Goal: Information Seeking & Learning: Learn about a topic

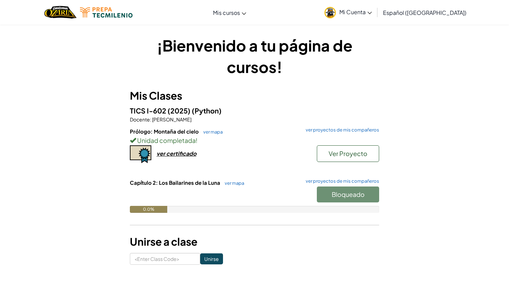
click at [349, 201] on div "Bloqueado" at bounding box center [344, 196] width 69 height 19
click at [345, 188] on div "Bloqueado" at bounding box center [344, 196] width 69 height 19
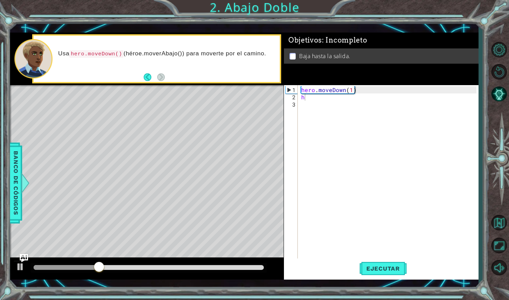
click at [323, 108] on body "1 ההההההההההההההההההההההההההההההההההההההההההההההההההההההההההההההההההההההההההההה…" at bounding box center [254, 150] width 509 height 300
click at [317, 98] on div "hero . moveDown ( 1 ) h" at bounding box center [390, 180] width 180 height 189
click at [323, 102] on div "he ro.moveDown Toca enter" at bounding box center [361, 112] width 131 height 25
type textarea "hero.moveDown(1)"
click at [394, 269] on span "Ejecutar" at bounding box center [382, 268] width 47 height 7
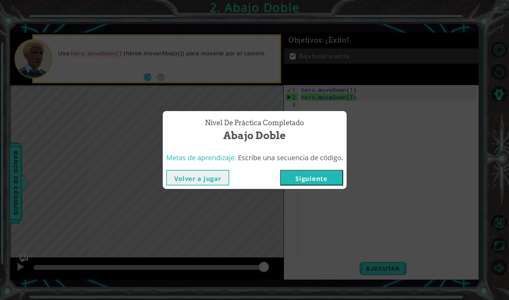
click at [304, 171] on button "Siguiente" at bounding box center [311, 178] width 63 height 16
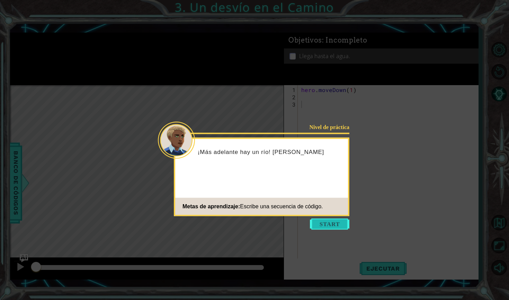
click at [338, 222] on button "Start" at bounding box center [329, 224] width 39 height 11
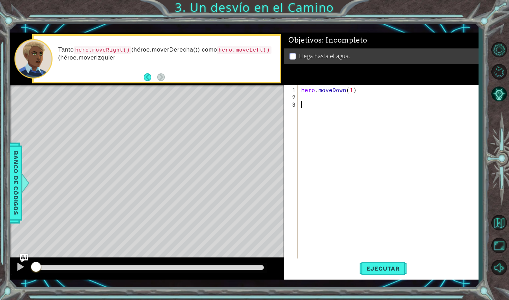
click at [310, 94] on div "hero . moveDown ( 1 )" at bounding box center [390, 180] width 180 height 189
click at [351, 90] on div "hero . moveDown ( 1 ) h" at bounding box center [390, 180] width 180 height 189
type textarea "hero.moveDown(2)"
click at [327, 102] on div "hero . moveDown ( 2 ) h" at bounding box center [390, 180] width 180 height 189
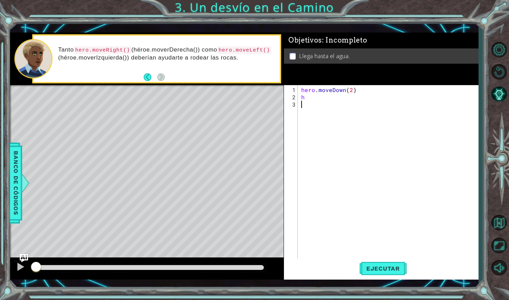
scroll to position [0, 0]
click at [323, 90] on div "hero . moveDown ( 2 ) h" at bounding box center [390, 180] width 180 height 189
click at [311, 97] on div "hero . moveDown ( 2 ) h" at bounding box center [390, 180] width 180 height 189
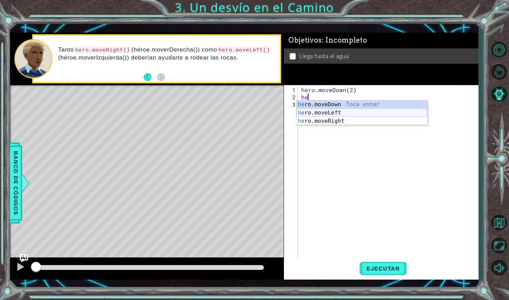
click at [324, 113] on div "he ro.moveDown Toca enter he ro.moveLeft Toca enter he ro.moveRight Toca enter" at bounding box center [361, 121] width 131 height 42
type textarea "hero.moveLeft(1)"
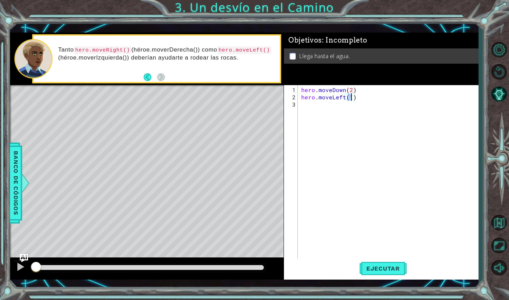
click at [316, 109] on div "hero . moveDown ( 2 ) hero . moveLeft ( 1 )" at bounding box center [390, 180] width 180 height 189
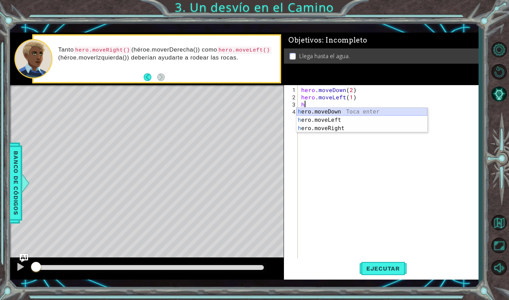
click at [327, 110] on div "h ero.moveDown Toca enter h ero.moveLeft Toca enter h ero.moveRight Toca enter" at bounding box center [361, 129] width 131 height 42
type textarea "hero.moveDown(1)"
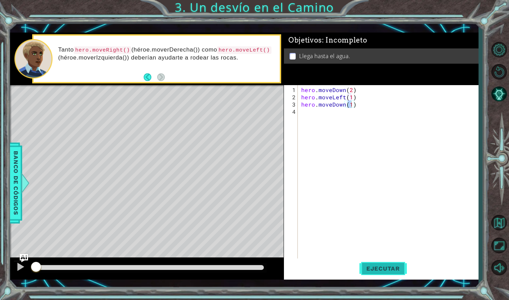
click at [398, 269] on span "Ejecutar" at bounding box center [382, 268] width 47 height 7
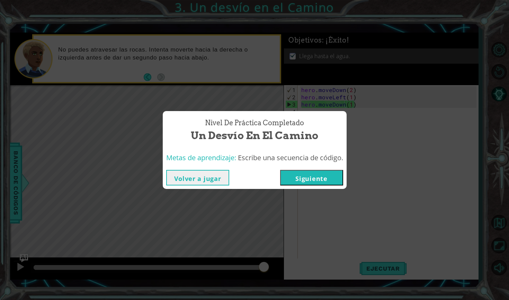
click at [324, 178] on button "Siguiente" at bounding box center [311, 178] width 63 height 16
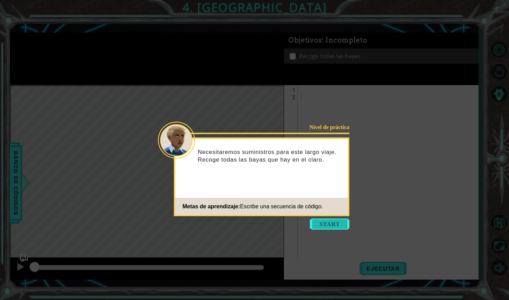
click at [326, 225] on button "Start" at bounding box center [329, 224] width 39 height 11
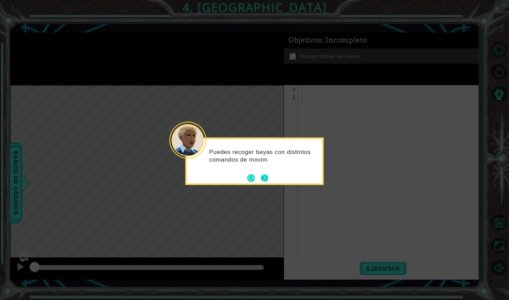
click at [263, 178] on button "Next" at bounding box center [265, 178] width 8 height 8
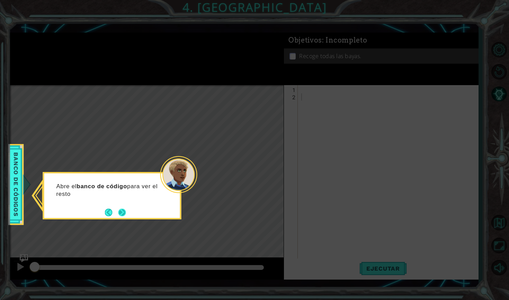
click at [126, 210] on button "Next" at bounding box center [122, 213] width 8 height 8
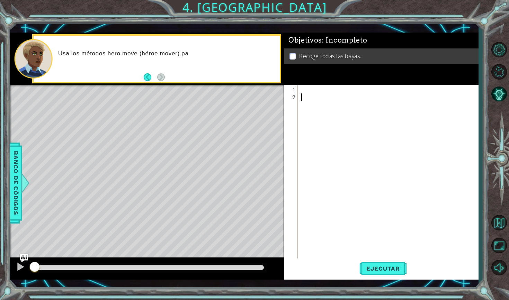
click at [325, 89] on div at bounding box center [390, 180] width 180 height 189
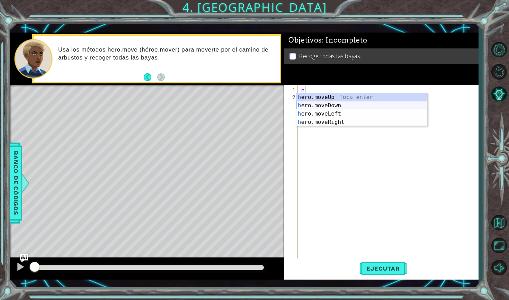
click at [341, 103] on div "h ero.moveUp Toca enter h ero.moveDown Toca enter h ero.moveLeft Toca enter h e…" at bounding box center [361, 118] width 131 height 50
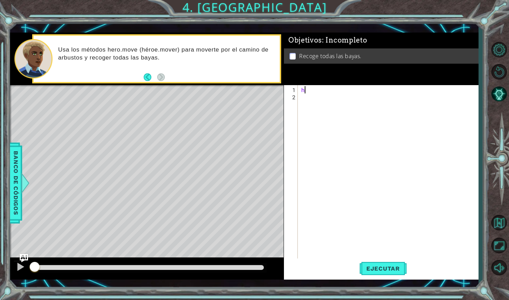
type textarea "hero.moveDown(1)"
click at [323, 102] on div "hero . moveDown ( 1 )" at bounding box center [390, 180] width 180 height 189
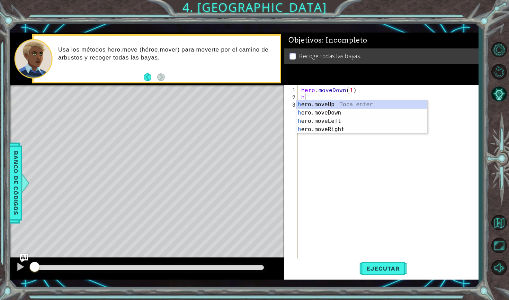
click at [352, 93] on div "hero . moveDown ( 1 ) h" at bounding box center [390, 180] width 180 height 189
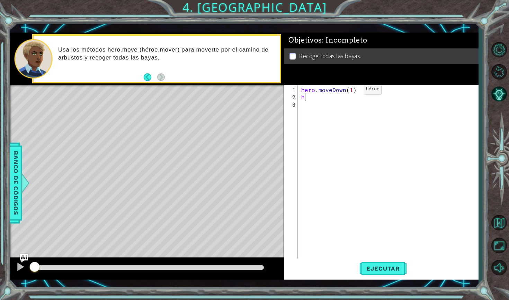
click at [352, 92] on div "hero . moveDown ( 1 ) h" at bounding box center [390, 180] width 180 height 189
type textarea "hero.moveDown(2)"
click at [308, 101] on div "hero . moveDown ( 2 ) h" at bounding box center [390, 180] width 180 height 189
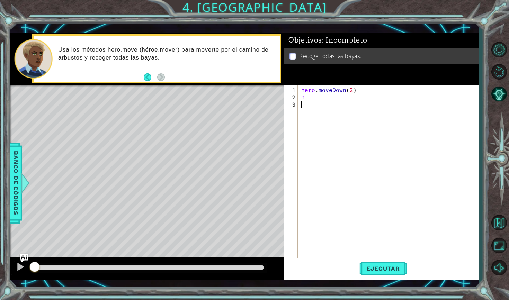
click at [313, 97] on div "hero . moveDown ( 2 ) h" at bounding box center [390, 180] width 180 height 189
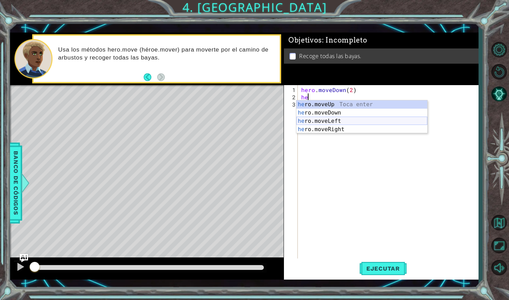
click at [343, 124] on div "he ro.moveUp Toca enter he ro.moveDown Toca enter he ro.moveLeft Toca enter he …" at bounding box center [361, 125] width 131 height 50
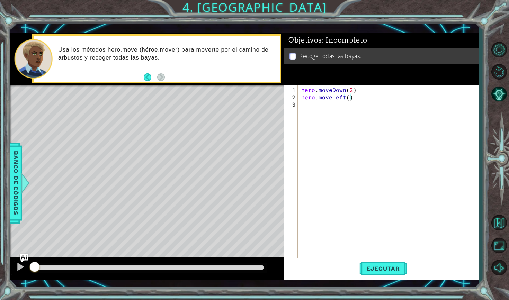
type textarea "hero.moveLeft(2)"
click at [319, 111] on div "hero . moveDown ( 2 ) hero . moveLeft ( 2 )" at bounding box center [390, 180] width 180 height 189
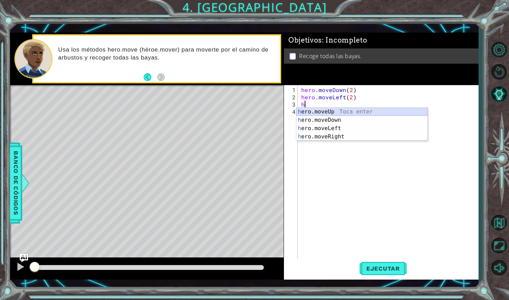
click at [314, 111] on div "h ero.moveUp Toca enter h ero.moveDown Toca enter h ero.moveLeft Toca enter h e…" at bounding box center [361, 133] width 131 height 50
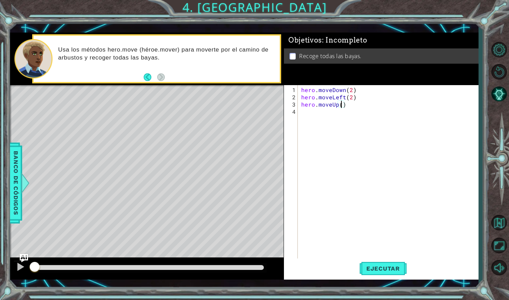
type textarea "hero.moveUp(2)"
click at [314, 108] on div "hero . moveDown ( 2 ) hero . moveLeft ( 2 ) hero . moveUp ( 2 )" at bounding box center [390, 180] width 180 height 189
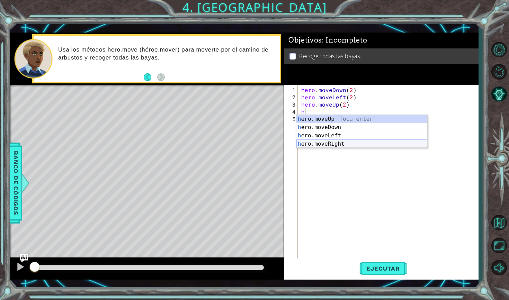
click at [340, 143] on div "h ero.moveUp Toca enter h ero.moveDown Toca enter h ero.moveLeft Toca enter h e…" at bounding box center [361, 140] width 131 height 50
type textarea "hero.moveRight(1)"
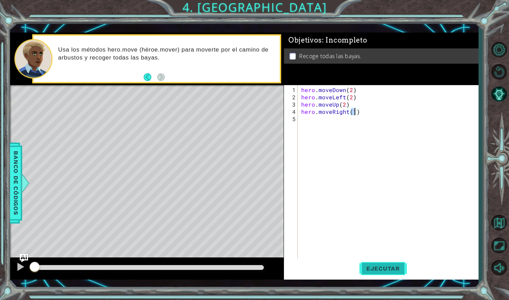
click at [378, 260] on button "Ejecutar" at bounding box center [382, 268] width 47 height 19
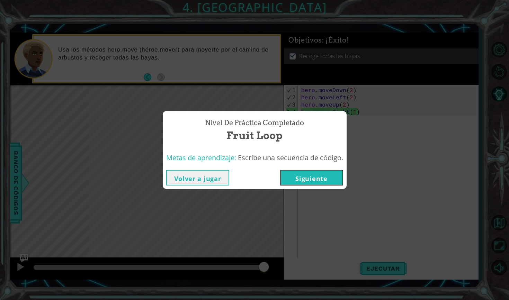
click at [332, 172] on button "Siguiente" at bounding box center [311, 178] width 63 height 16
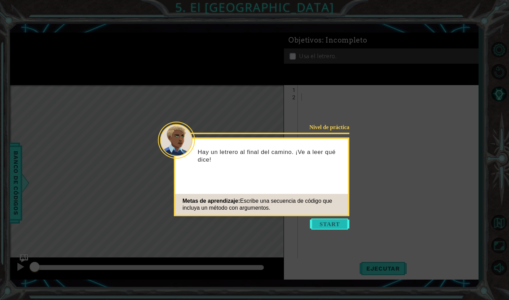
click at [331, 227] on button "Start" at bounding box center [329, 224] width 39 height 11
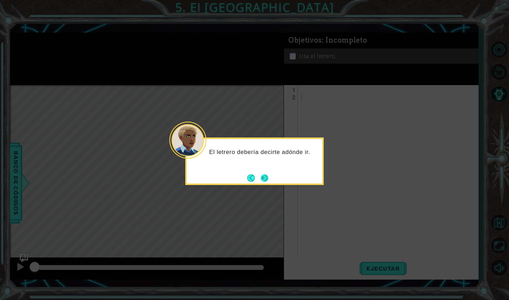
click at [263, 174] on button "Next" at bounding box center [265, 178] width 8 height 8
click at [267, 179] on button "Next" at bounding box center [265, 178] width 8 height 8
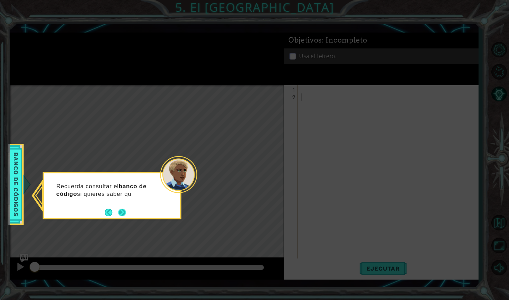
click at [119, 210] on button "Next" at bounding box center [122, 213] width 8 height 8
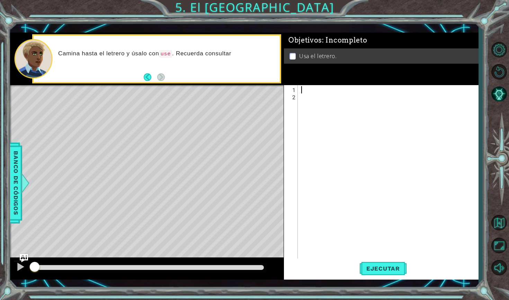
click at [310, 92] on div at bounding box center [390, 180] width 180 height 189
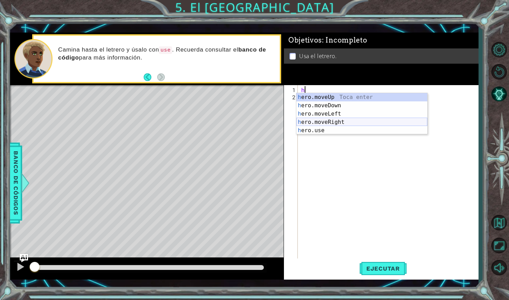
click at [325, 122] on div "h ero.moveUp Toca enter h ero.moveDown Toca enter h ero.moveLeft Toca enter h e…" at bounding box center [361, 122] width 131 height 58
type textarea "hero.moveRight(1)"
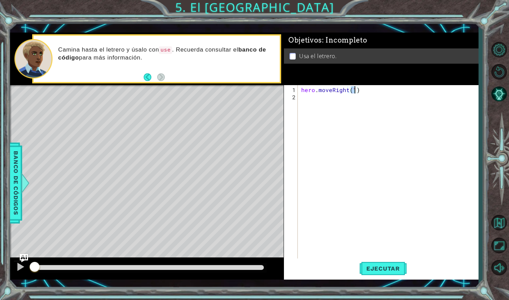
click at [315, 99] on div "hero . moveRight ( 1 )" at bounding box center [390, 180] width 180 height 189
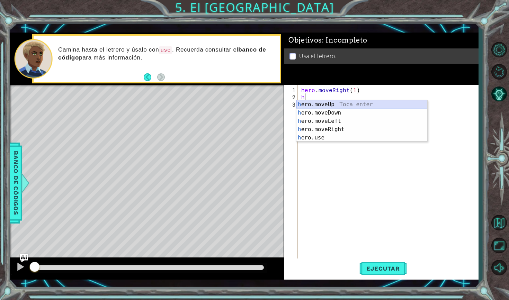
click at [336, 102] on div "h ero.moveUp Toca enter h ero.moveDown Toca enter h ero.moveLeft Toca enter h e…" at bounding box center [361, 129] width 131 height 58
type textarea "hero.moveUp(1)"
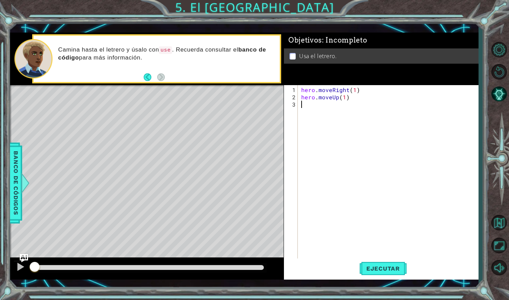
click at [320, 102] on div "hero . moveRight ( 1 ) hero . moveUp ( 1 )" at bounding box center [390, 180] width 180 height 189
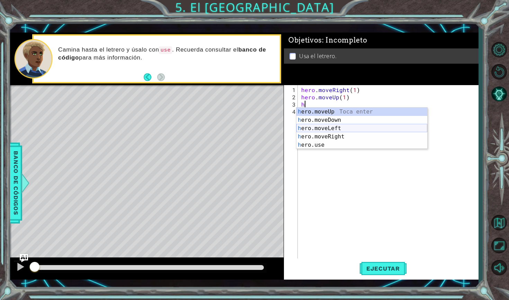
click at [334, 127] on div "h ero.moveUp Toca enter h ero.moveDown Toca enter h ero.moveLeft Toca enter h e…" at bounding box center [361, 137] width 131 height 58
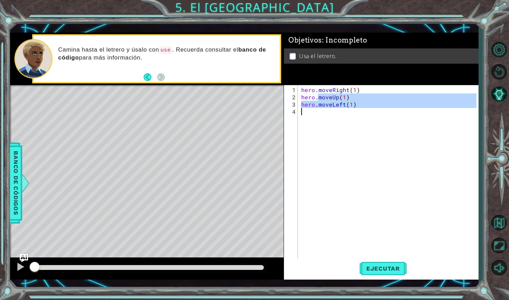
click at [318, 117] on div "hero . moveRight ( 1 ) hero . moveUp ( 1 ) hero . moveLeft ( 1 )" at bounding box center [390, 180] width 180 height 189
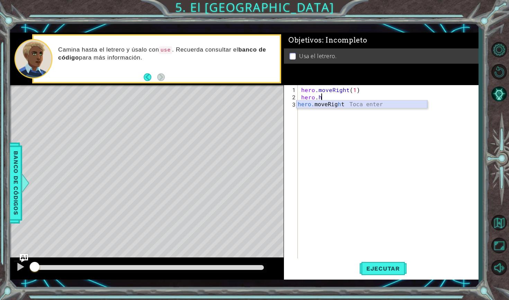
click at [349, 104] on div "hero. moveRig h t Toca enter" at bounding box center [361, 112] width 131 height 25
click at [352, 97] on div "hero . moveRight ( 1 ) hero . moveRight ( 1 )" at bounding box center [390, 180] width 180 height 189
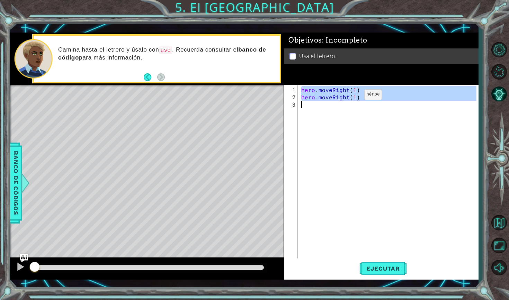
click at [352, 97] on div "hero . moveRight ( 1 ) hero . moveRight ( 1 )" at bounding box center [390, 180] width 180 height 189
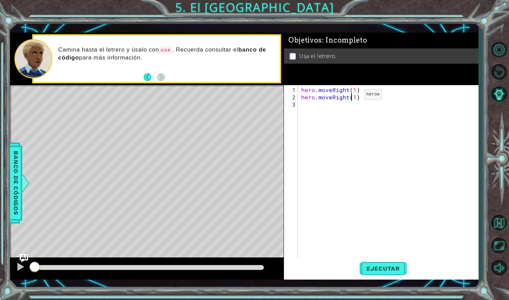
click at [352, 97] on div "hero . moveRight ( 1 ) hero . moveRight ( 1 )" at bounding box center [390, 180] width 180 height 189
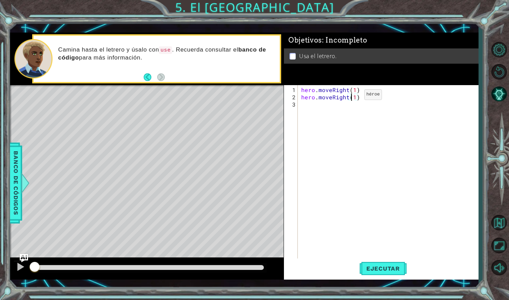
click at [352, 97] on div "hero . moveRight ( 1 ) hero . moveRight ( 1 )" at bounding box center [390, 180] width 180 height 189
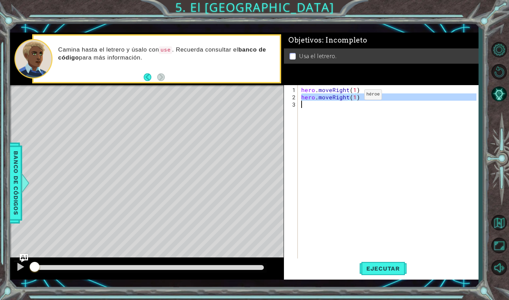
click at [352, 97] on div "hero . moveRight ( 1 ) hero . moveRight ( 1 )" at bounding box center [390, 180] width 180 height 189
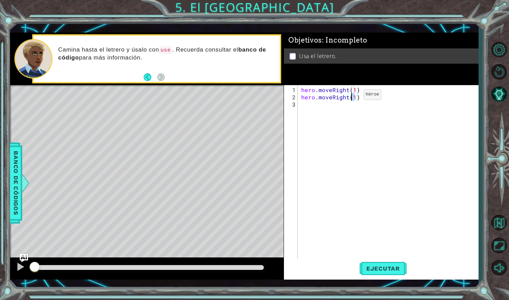
click at [352, 97] on div "hero . moveRight ( 1 ) hero . moveRight ( 1 )" at bounding box center [390, 180] width 180 height 189
type textarea "hero.moveRight(1)"
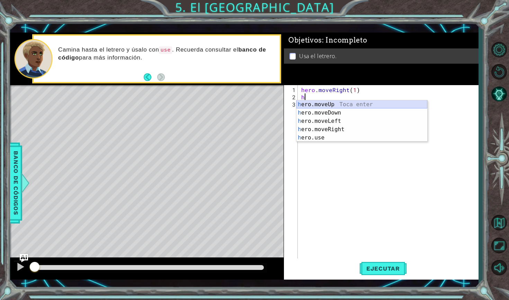
click at [342, 102] on div "h ero.moveUp Toca enter h ero.moveDown Toca enter h ero.moveLeft Toca enter h e…" at bounding box center [361, 129] width 131 height 58
type textarea "hero.moveUp(1)"
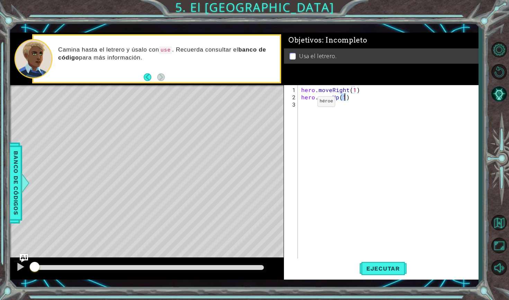
click at [306, 106] on div "hero . moveRight ( 1 ) hero . moveUp ( 1 )" at bounding box center [390, 180] width 180 height 189
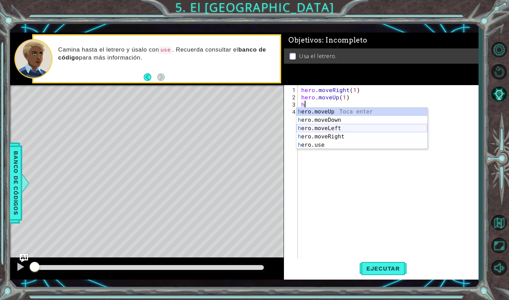
click at [328, 126] on div "h ero.moveUp Toca enter h ero.moveDown Toca enter h ero.moveLeft Toca enter h e…" at bounding box center [361, 137] width 131 height 58
type textarea "hero.moveLeft(1)"
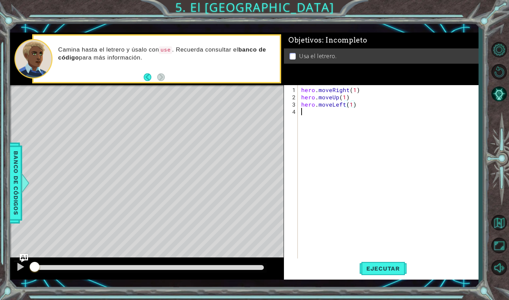
click at [315, 114] on div "hero . moveRight ( 1 ) hero . moveUp ( 1 ) hero . moveLeft ( 1 )" at bounding box center [390, 180] width 180 height 189
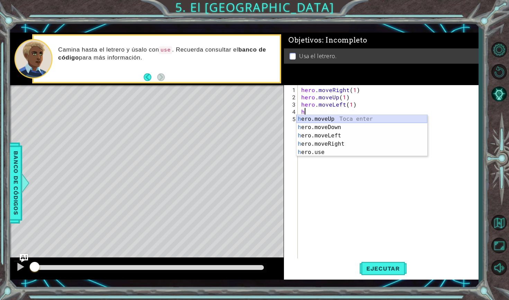
click at [339, 118] on div "h ero.moveUp Toca enter h ero.moveDown Toca enter h ero.moveLeft Toca enter h e…" at bounding box center [361, 144] width 131 height 58
type textarea "hero.moveUp(1)"
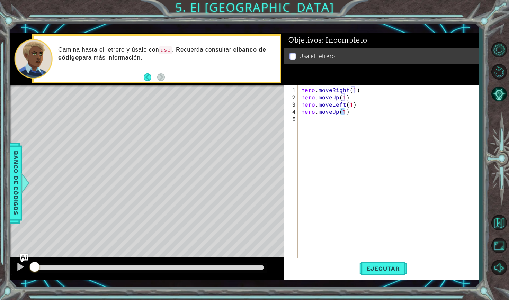
click at [318, 123] on div "hero . moveRight ( 1 ) hero . moveUp ( 1 ) hero . moveLeft ( 1 ) hero . moveUp …" at bounding box center [390, 180] width 180 height 189
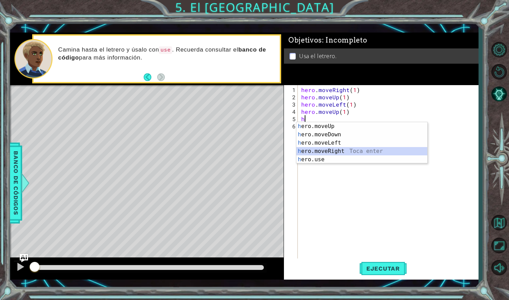
click at [329, 151] on div "h ero.moveUp Toca enter h ero.moveDown Toca enter h ero.moveLeft Toca enter h e…" at bounding box center [361, 151] width 131 height 58
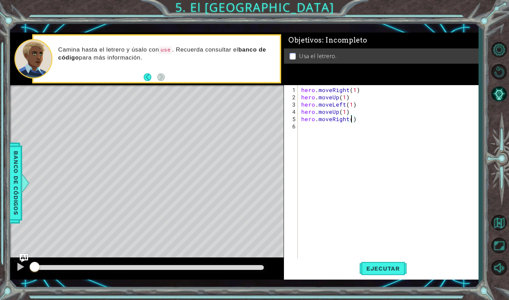
type textarea "hero.moveRight(2)"
click at [333, 125] on div "hero . moveRight ( 1 ) hero . moveUp ( 1 ) hero . moveLeft ( 1 ) hero . moveUp …" at bounding box center [390, 180] width 180 height 189
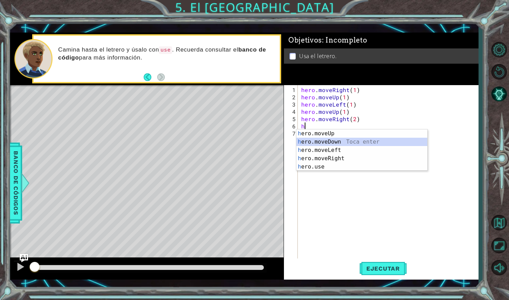
click at [344, 142] on div "h ero.moveUp Toca enter h ero.moveDown Toca enter h ero.moveLeft Toca enter h e…" at bounding box center [361, 158] width 131 height 58
type textarea "hero.moveDown(1)"
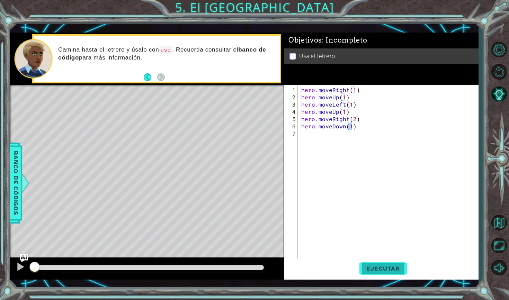
click at [382, 274] on button "Ejecutar" at bounding box center [382, 268] width 47 height 19
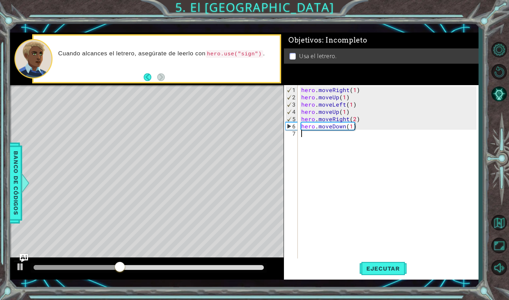
click at [303, 137] on div "hero . moveRight ( 1 ) hero . moveUp ( 1 ) hero . moveLeft ( 1 ) hero . moveUp …" at bounding box center [390, 180] width 180 height 189
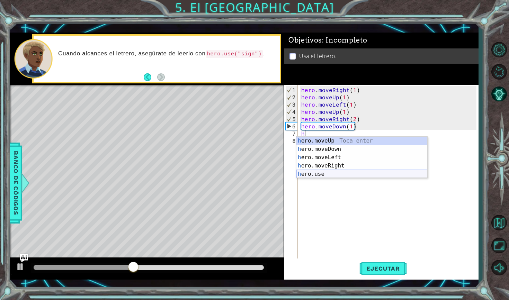
click at [324, 176] on div "h ero.moveUp Toca enter h ero.moveDown Toca enter h ero.moveLeft Toca enter h e…" at bounding box center [361, 166] width 131 height 58
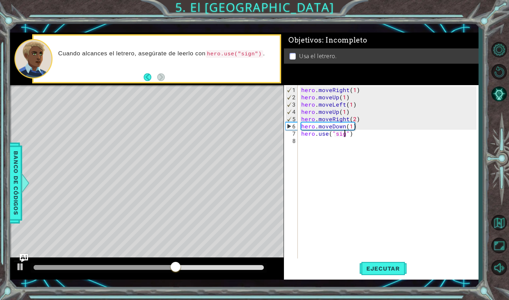
scroll to position [0, 3]
type textarea "hero.use("sign")"
click at [382, 271] on span "Ejecutar" at bounding box center [382, 268] width 47 height 7
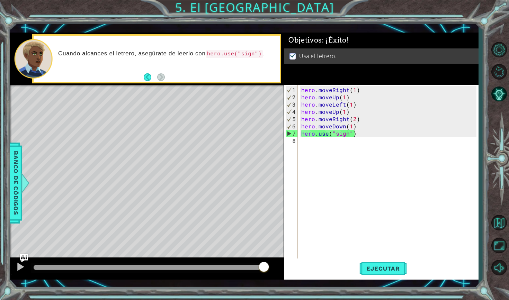
drag, startPoint x: 179, startPoint y: 269, endPoint x: 286, endPoint y: 268, distance: 107.6
click at [286, 269] on div "1 ההההההההההההההההההההההההההההההההההההההההההההההההההההההההההההההההההההההההההההה…" at bounding box center [244, 156] width 468 height 247
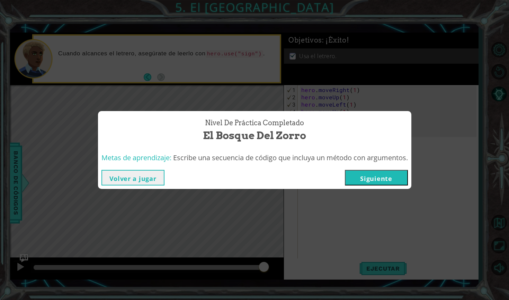
click at [381, 179] on button "Siguiente" at bounding box center [376, 178] width 63 height 16
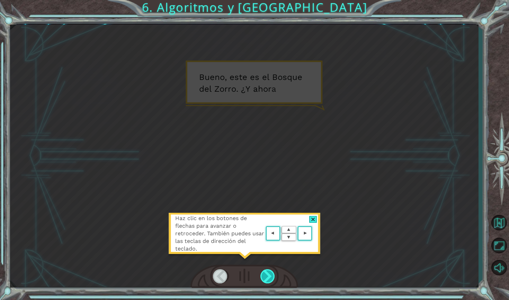
click at [272, 271] on div at bounding box center [267, 276] width 15 height 14
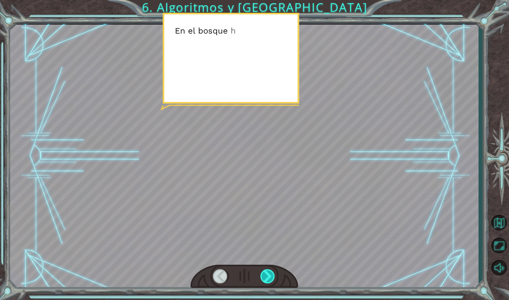
click at [272, 271] on div at bounding box center [267, 276] width 15 height 14
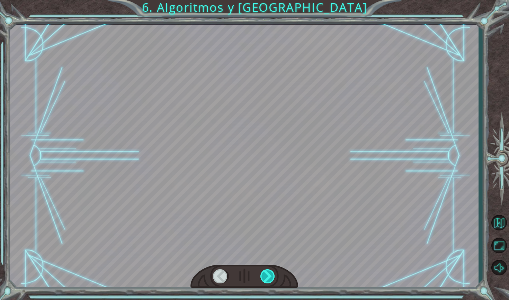
click at [272, 271] on div at bounding box center [267, 276] width 15 height 14
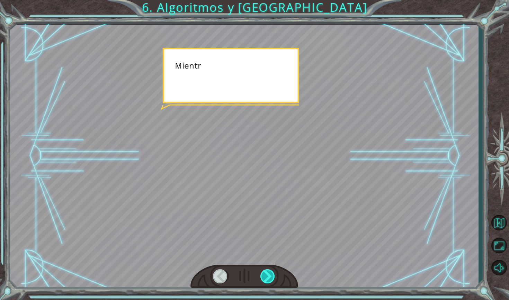
click at [272, 271] on div at bounding box center [267, 276] width 15 height 14
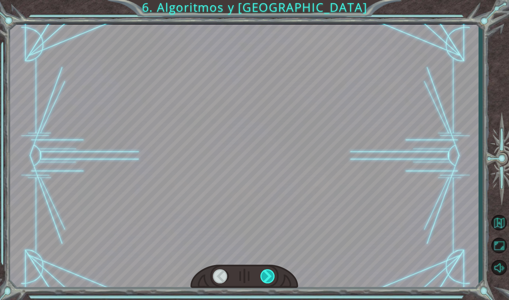
click at [272, 271] on div at bounding box center [267, 276] width 15 height 14
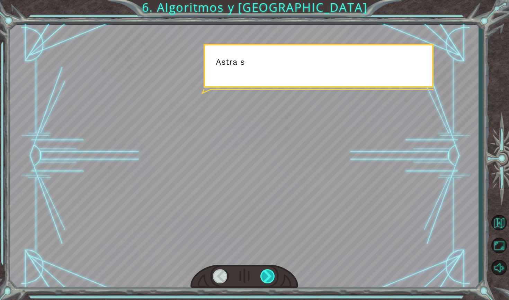
click at [272, 271] on div at bounding box center [267, 276] width 15 height 14
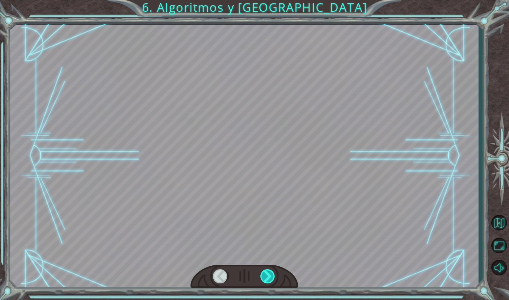
click at [272, 271] on div at bounding box center [267, 276] width 15 height 14
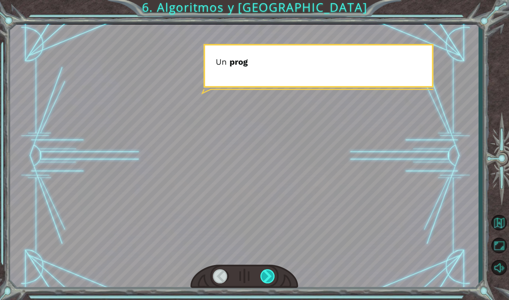
click at [272, 271] on div at bounding box center [267, 276] width 15 height 14
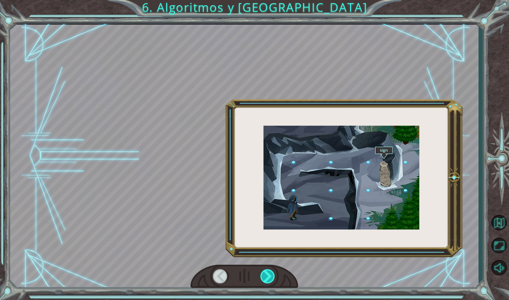
click at [272, 271] on div at bounding box center [267, 276] width 15 height 14
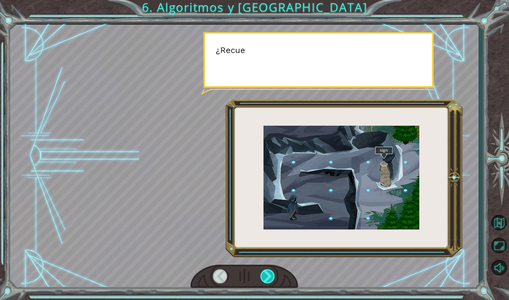
click at [272, 271] on div at bounding box center [267, 276] width 15 height 14
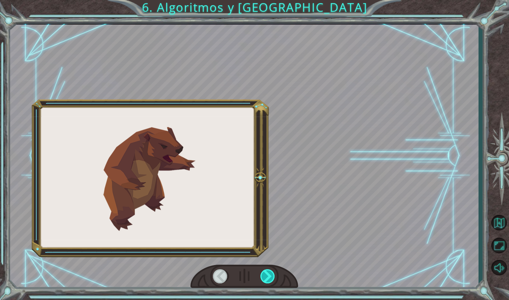
click at [272, 271] on div at bounding box center [267, 276] width 15 height 14
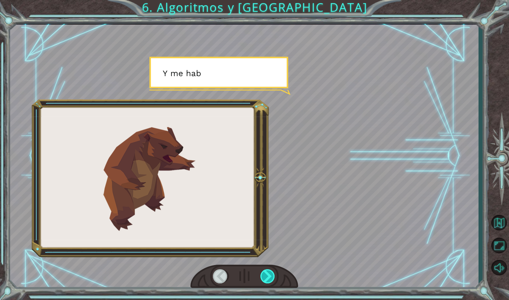
click at [272, 271] on div at bounding box center [267, 276] width 15 height 14
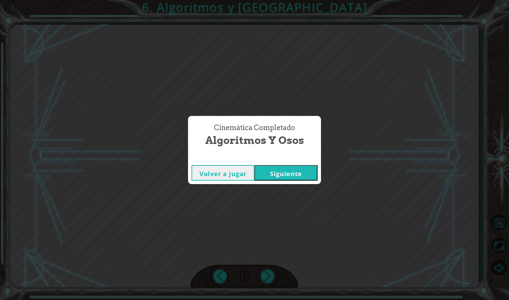
click at [299, 177] on button "Siguiente" at bounding box center [285, 173] width 63 height 16
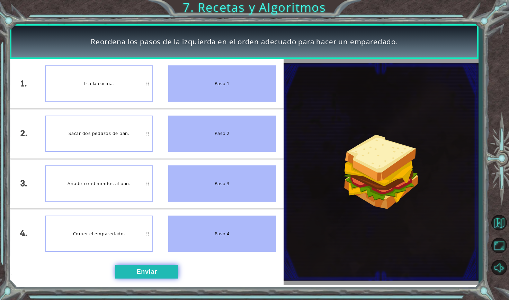
click at [146, 272] on button "Enviar" at bounding box center [146, 272] width 63 height 14
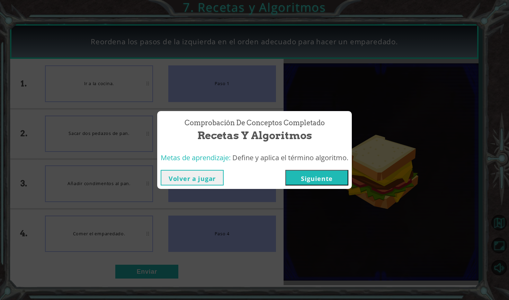
click at [341, 179] on button "Siguiente" at bounding box center [316, 178] width 63 height 16
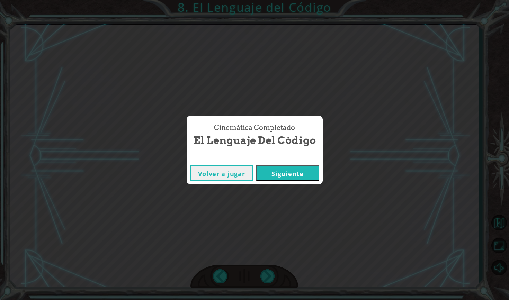
click at [303, 179] on button "Siguiente" at bounding box center [287, 173] width 63 height 16
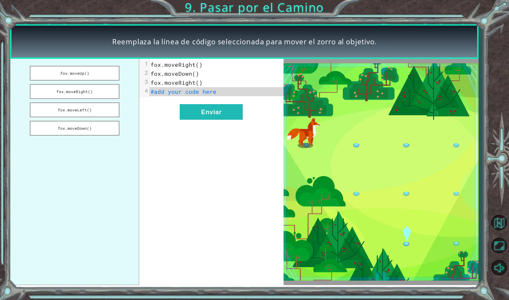
click at [230, 93] on pre "#add your code here" at bounding box center [217, 91] width 134 height 9
click at [220, 90] on pre "#add your code here" at bounding box center [217, 91] width 134 height 9
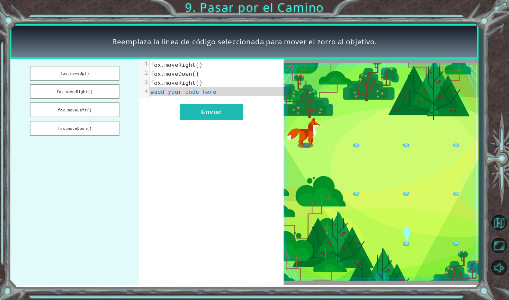
drag, startPoint x: 91, startPoint y: 126, endPoint x: 171, endPoint y: 92, distance: 87.0
click at [171, 92] on div "[PERSON_NAME].moveUp() [PERSON_NAME].moveRight() [PERSON_NAME].moveLeft() [PERS…" at bounding box center [146, 172] width 273 height 226
click at [94, 129] on button "fox.moveDown()" at bounding box center [75, 128] width 90 height 15
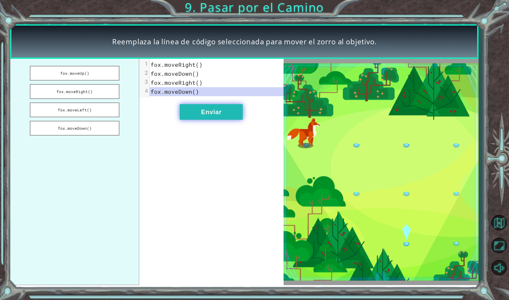
click at [202, 112] on button "Enviar" at bounding box center [211, 112] width 63 height 16
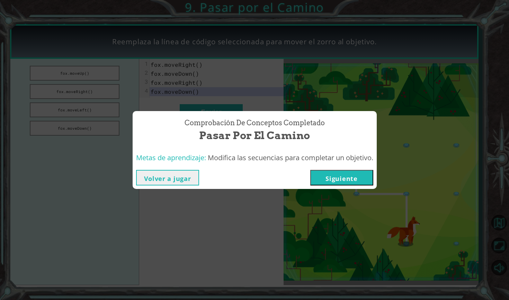
click at [355, 179] on button "Siguiente" at bounding box center [341, 178] width 63 height 16
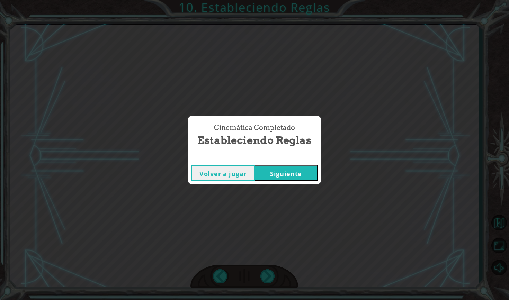
click at [297, 170] on button "Siguiente" at bounding box center [285, 173] width 63 height 16
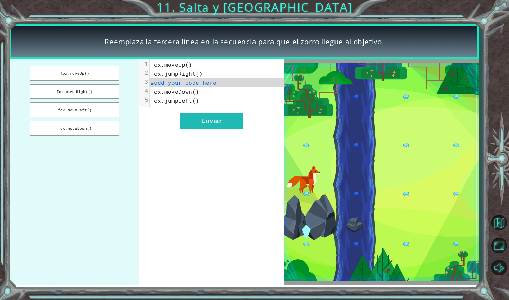
drag, startPoint x: 98, startPoint y: 124, endPoint x: 180, endPoint y: 87, distance: 89.8
click at [180, 87] on div "[PERSON_NAME].moveUp() [PERSON_NAME].moveRight() [PERSON_NAME].moveLeft() [PERS…" at bounding box center [146, 172] width 273 height 226
click at [106, 126] on button "fox.moveDown()" at bounding box center [75, 128] width 90 height 15
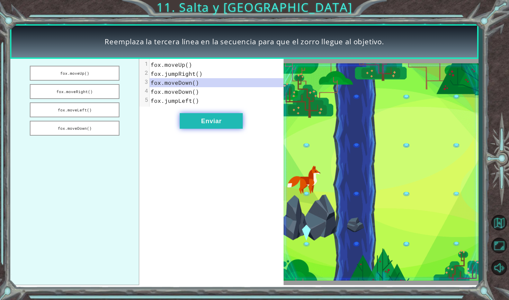
click at [208, 118] on button "Enviar" at bounding box center [211, 121] width 63 height 16
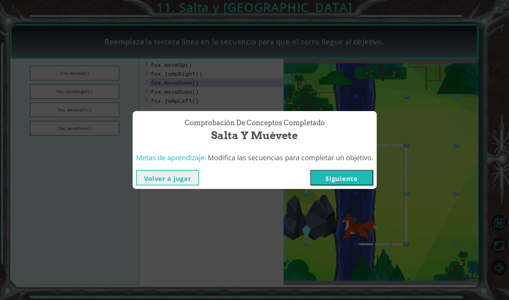
click at [359, 181] on button "Siguiente" at bounding box center [341, 178] width 63 height 16
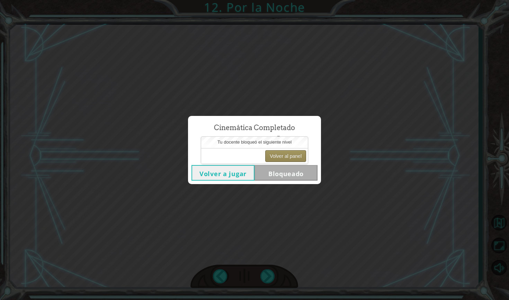
click at [297, 152] on button "Volver al panel" at bounding box center [285, 156] width 41 height 12
